Goal: Find specific page/section: Locate a particular part of the current website

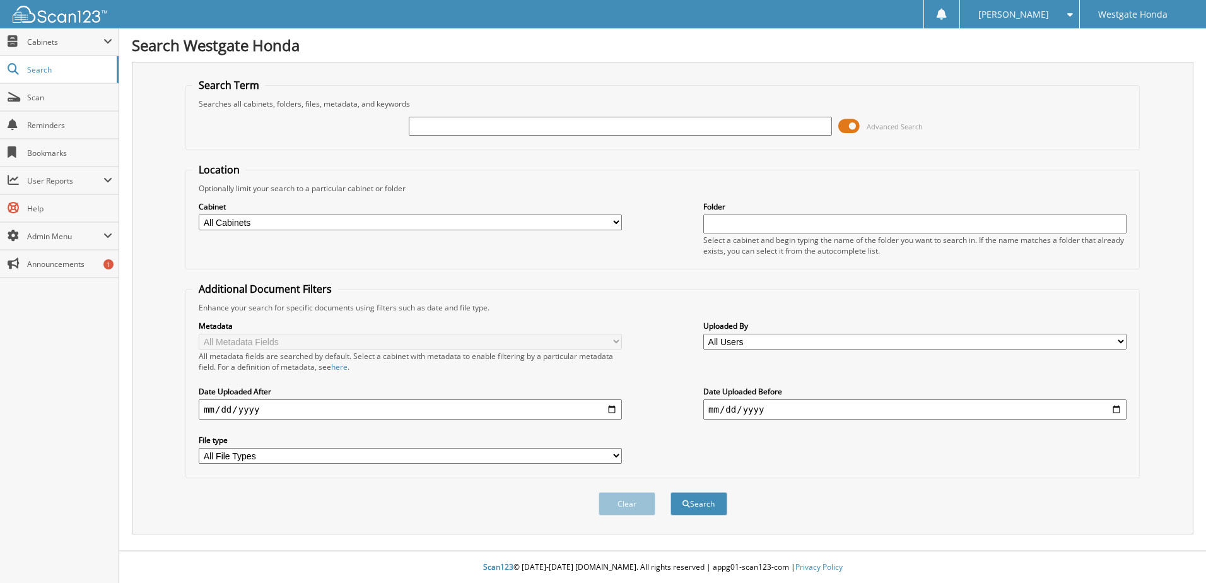
click at [443, 132] on input "text" at bounding box center [620, 126] width 423 height 19
type input "r0702"
click at [671, 492] on button "Search" at bounding box center [699, 503] width 57 height 23
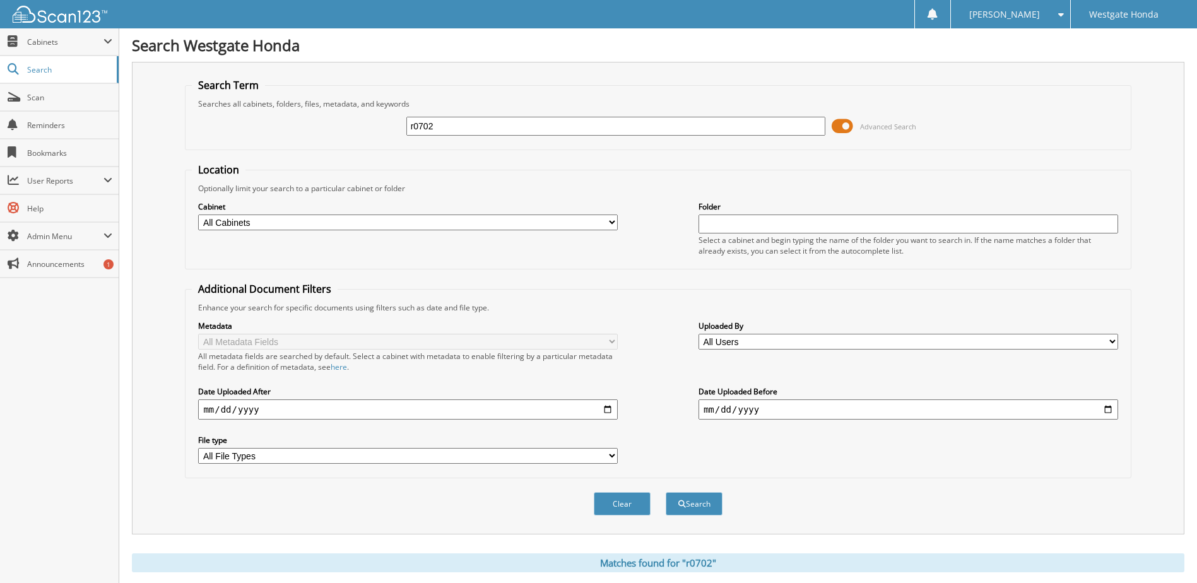
drag, startPoint x: 452, startPoint y: 129, endPoint x: 336, endPoint y: 128, distance: 115.4
click at [336, 128] on div "r0702 Advanced Search" at bounding box center [658, 126] width 932 height 34
type input "65209"
click at [665, 492] on button "Search" at bounding box center [693, 503] width 57 height 23
click at [841, 124] on span at bounding box center [841, 126] width 21 height 19
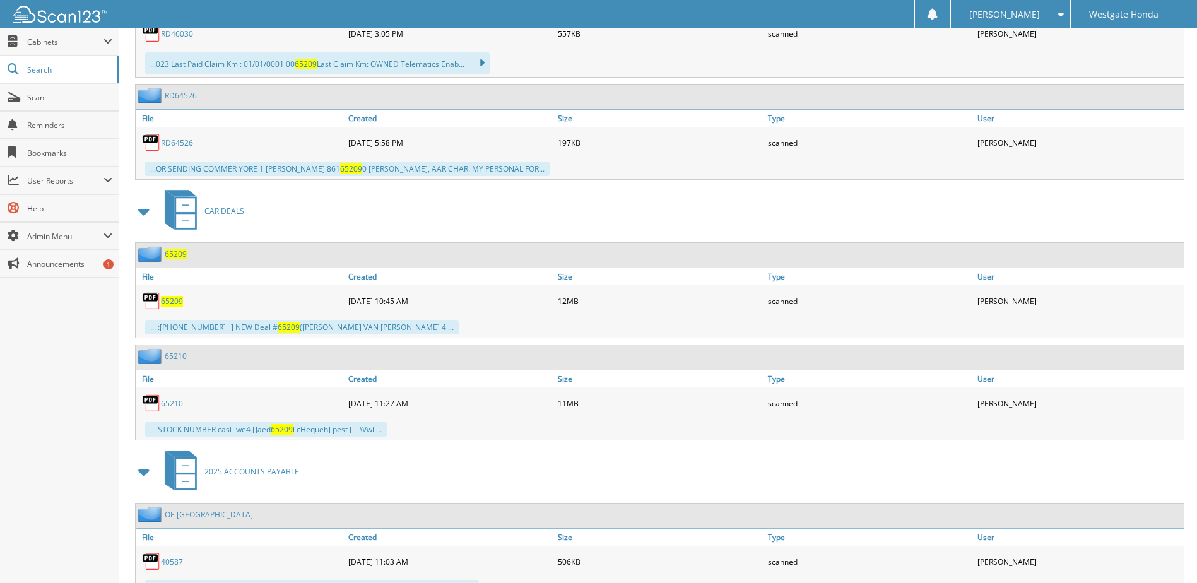
scroll to position [442, 0]
click at [176, 298] on span "65209" at bounding box center [172, 300] width 22 height 11
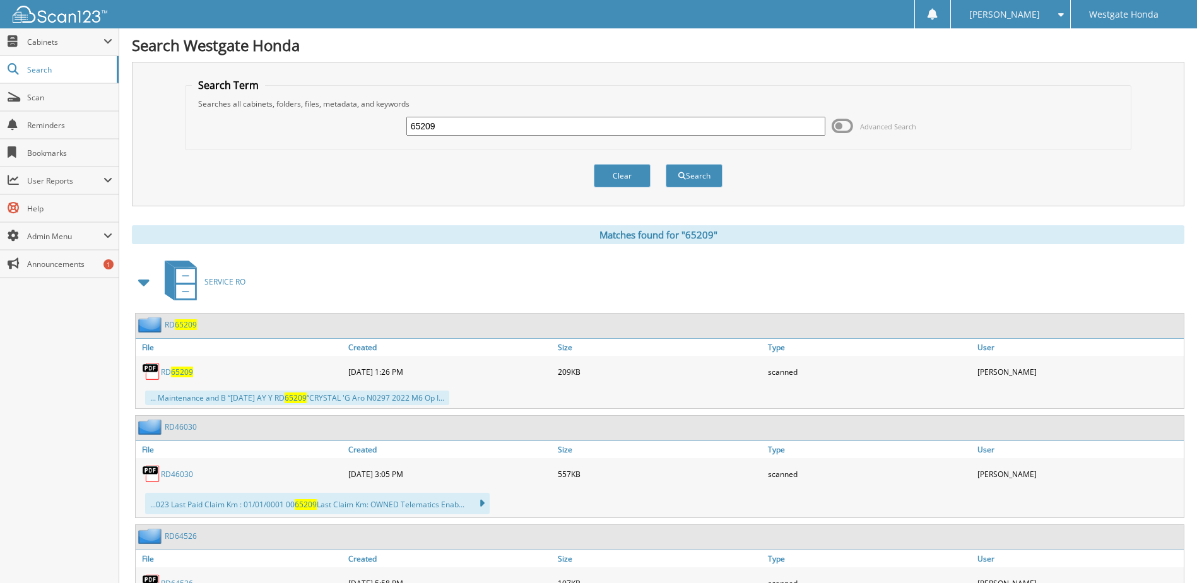
drag, startPoint x: 441, startPoint y: 126, endPoint x: 208, endPoint y: 167, distance: 237.1
click at [279, 156] on form "Search Term Searches all cabinets, folders, files, metadata, and keywords 65209…" at bounding box center [658, 139] width 946 height 123
type input "64645"
click at [665, 164] on button "Search" at bounding box center [693, 175] width 57 height 23
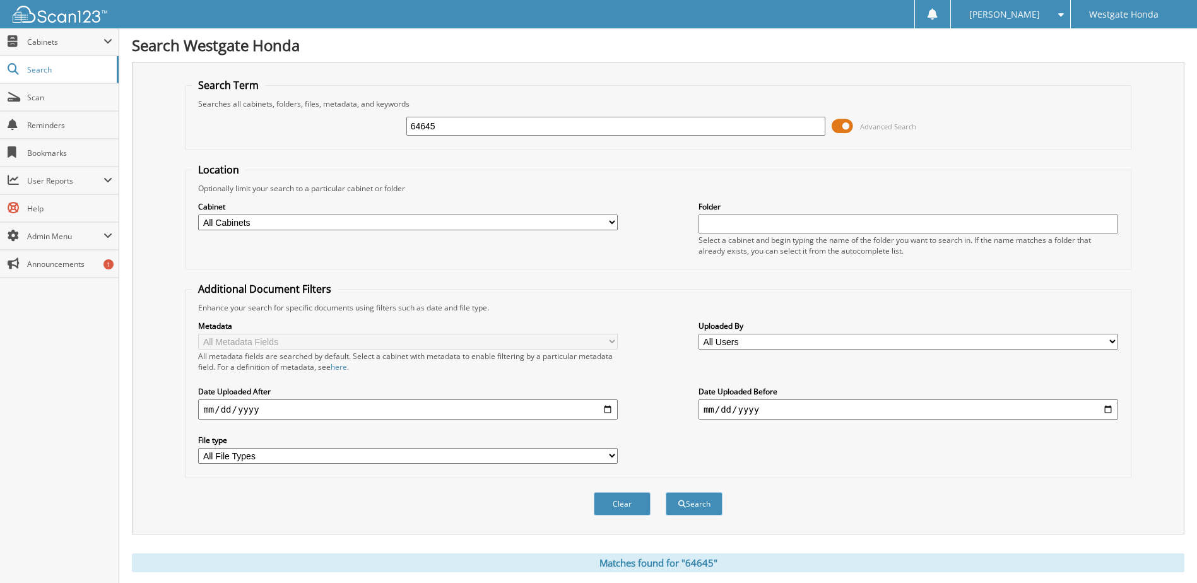
click at [850, 127] on span at bounding box center [841, 126] width 21 height 19
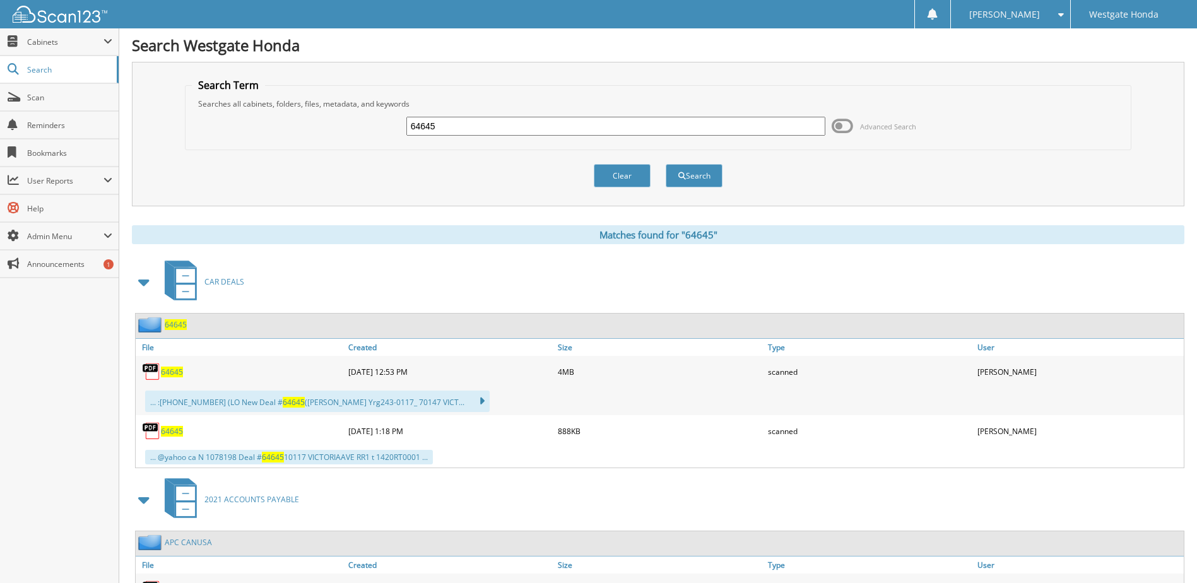
click at [173, 371] on span "64645" at bounding box center [172, 371] width 22 height 11
click at [168, 432] on span "64645" at bounding box center [172, 431] width 22 height 11
click at [169, 371] on span "64645" at bounding box center [172, 371] width 22 height 11
click at [171, 433] on span "64645" at bounding box center [172, 431] width 22 height 11
